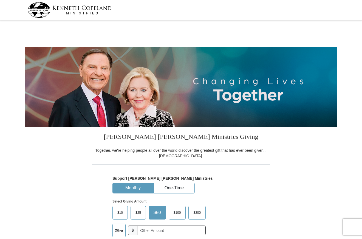
select select "CA"
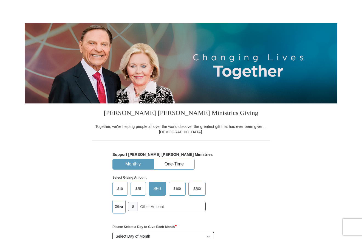
scroll to position [55, 0]
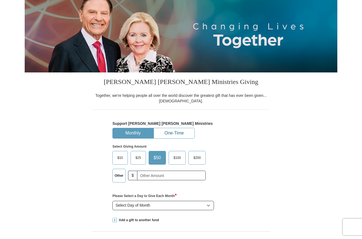
click at [170, 136] on button "One-Time" at bounding box center [174, 133] width 41 height 10
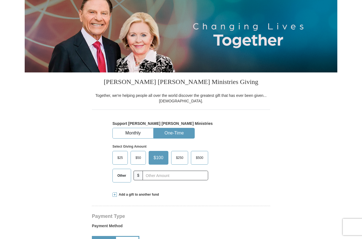
drag, startPoint x: 122, startPoint y: 174, endPoint x: 134, endPoint y: 174, distance: 12.6
click at [122, 174] on span "Other" at bounding box center [122, 176] width 14 height 8
click at [0, 0] on input "Other" at bounding box center [0, 0] width 0 height 0
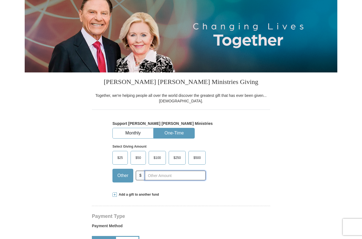
click at [159, 174] on input "text" at bounding box center [175, 176] width 61 height 10
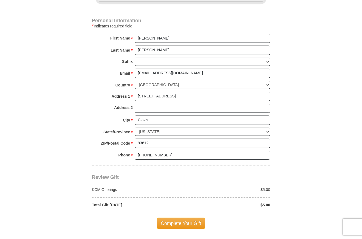
scroll to position [357, 0]
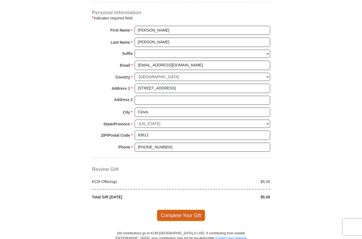
type input "5.00"
click at [192, 215] on span "Complete Your Gift" at bounding box center [181, 216] width 49 height 12
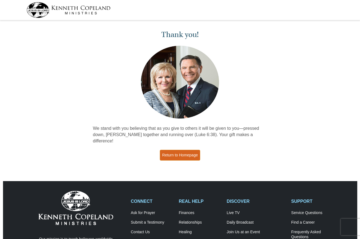
click at [195, 150] on link "Return to Homepage" at bounding box center [180, 155] width 41 height 11
